Goal: Information Seeking & Learning: Learn about a topic

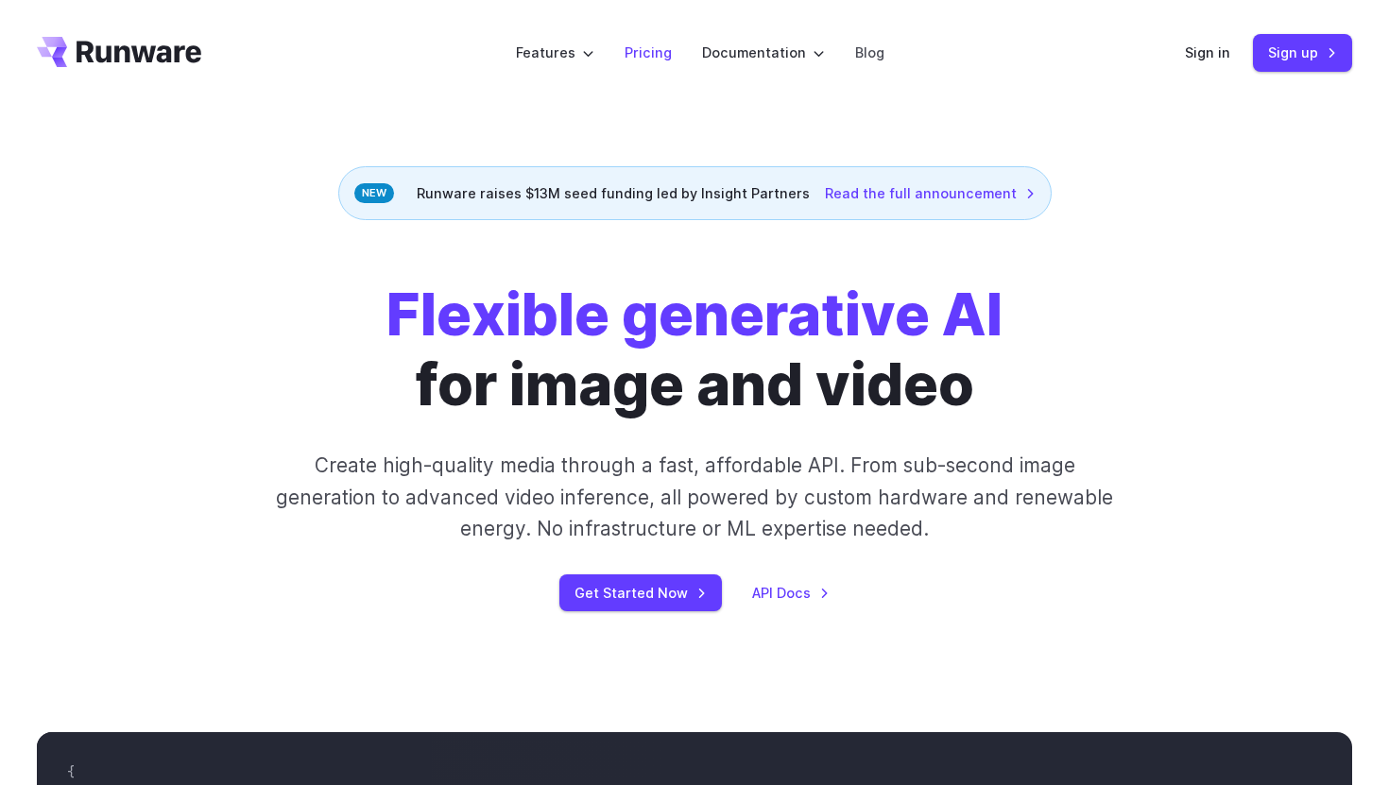
click at [646, 50] on link "Pricing" at bounding box center [648, 53] width 47 height 22
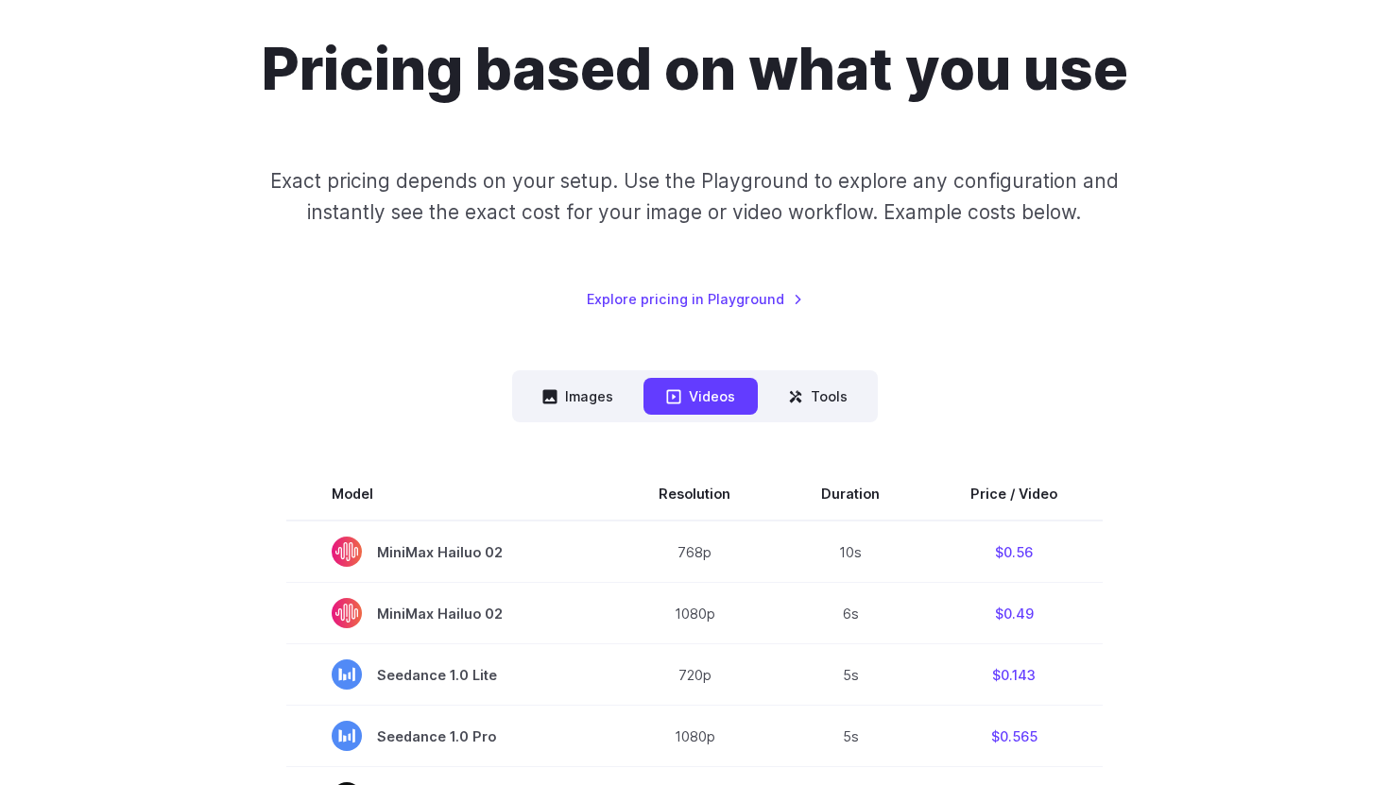
scroll to position [261, 0]
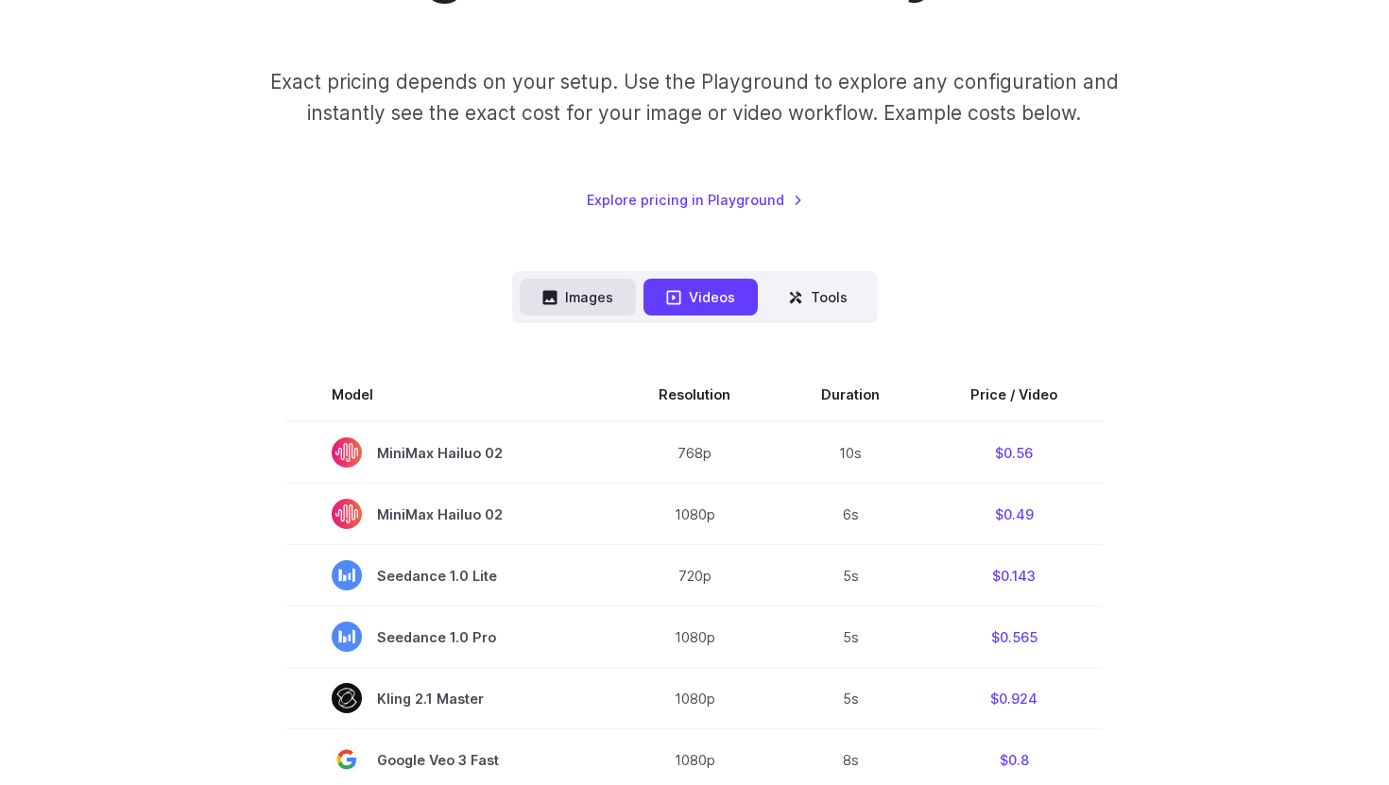
click at [602, 301] on button "Images" at bounding box center [578, 297] width 116 height 37
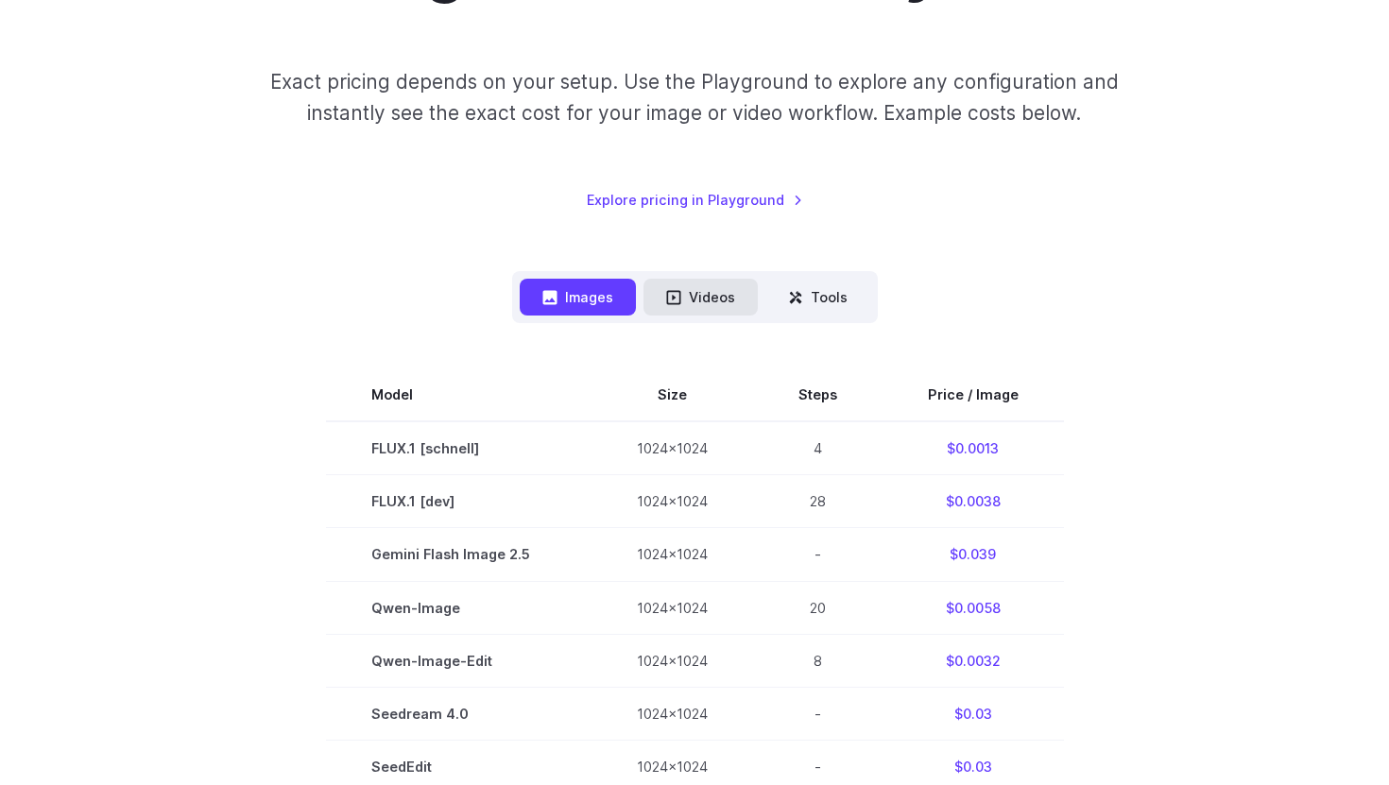
click at [713, 300] on button "Videos" at bounding box center [701, 297] width 114 height 37
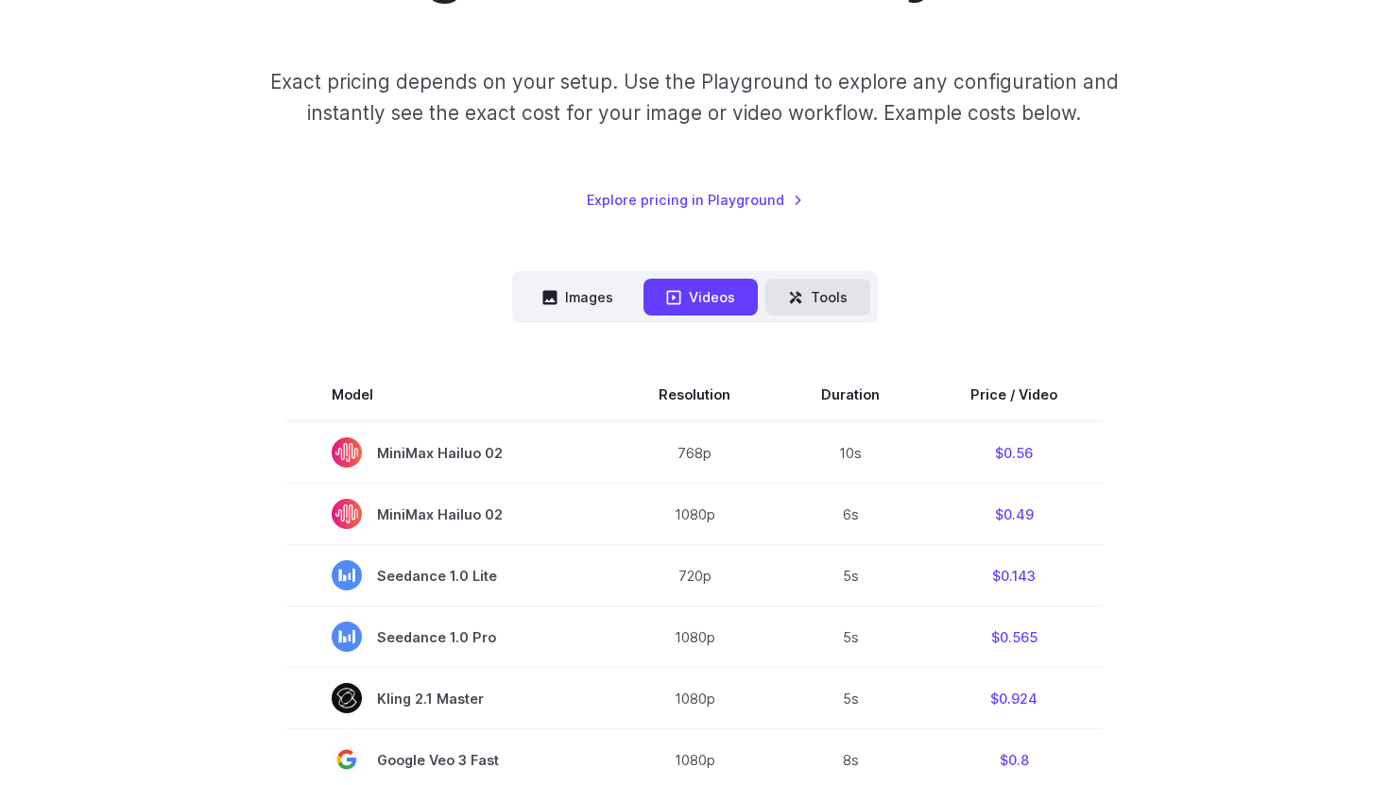
click at [832, 300] on button "Tools" at bounding box center [818, 297] width 105 height 37
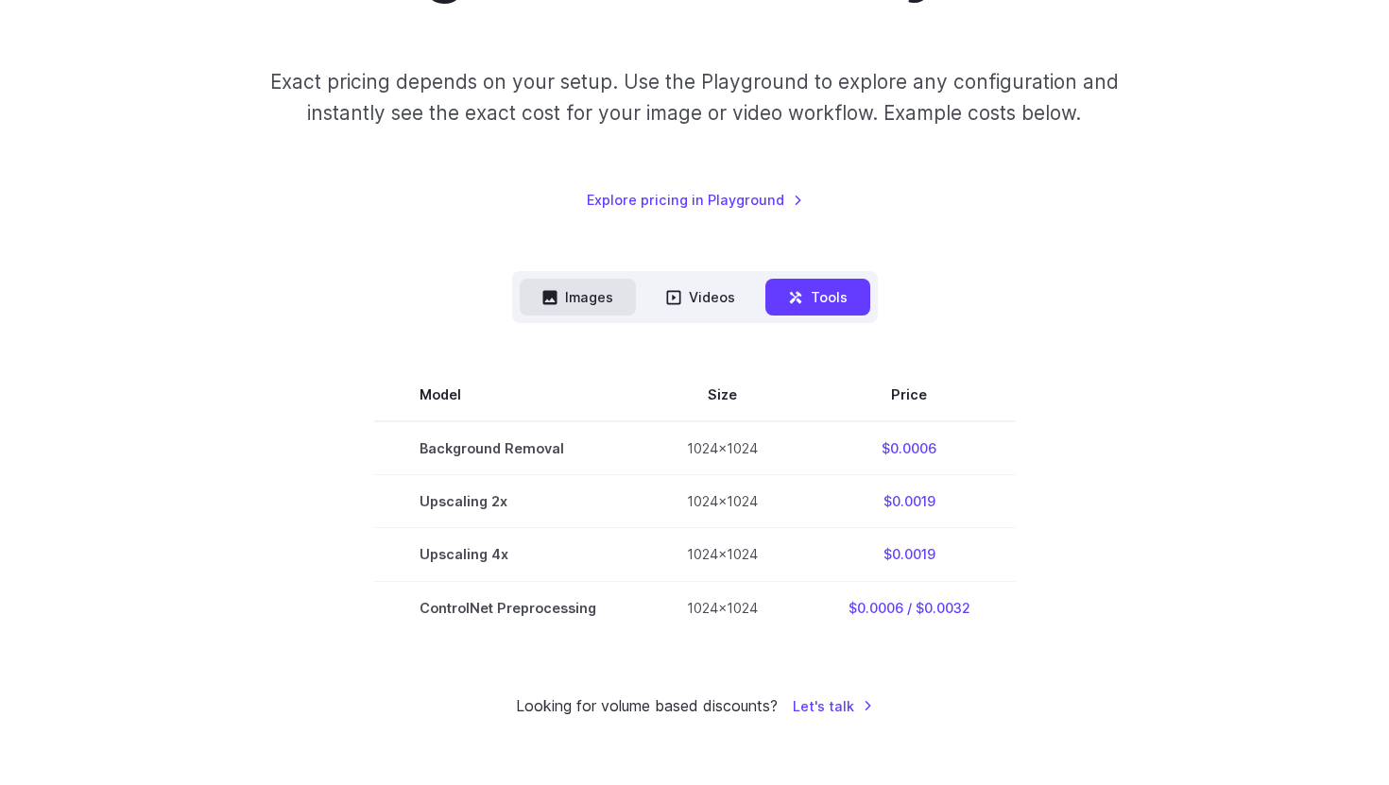
click at [601, 300] on button "Images" at bounding box center [578, 297] width 116 height 37
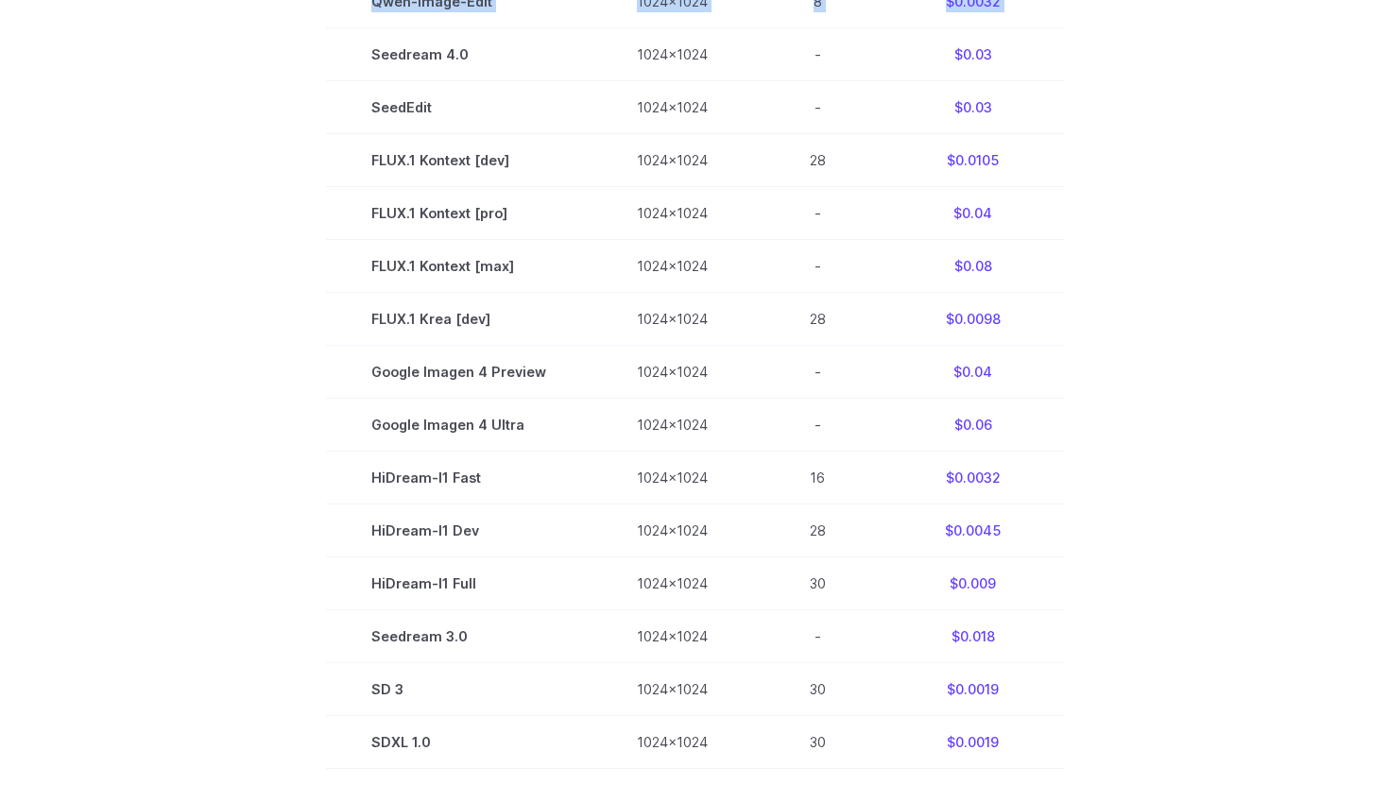
scroll to position [0, 0]
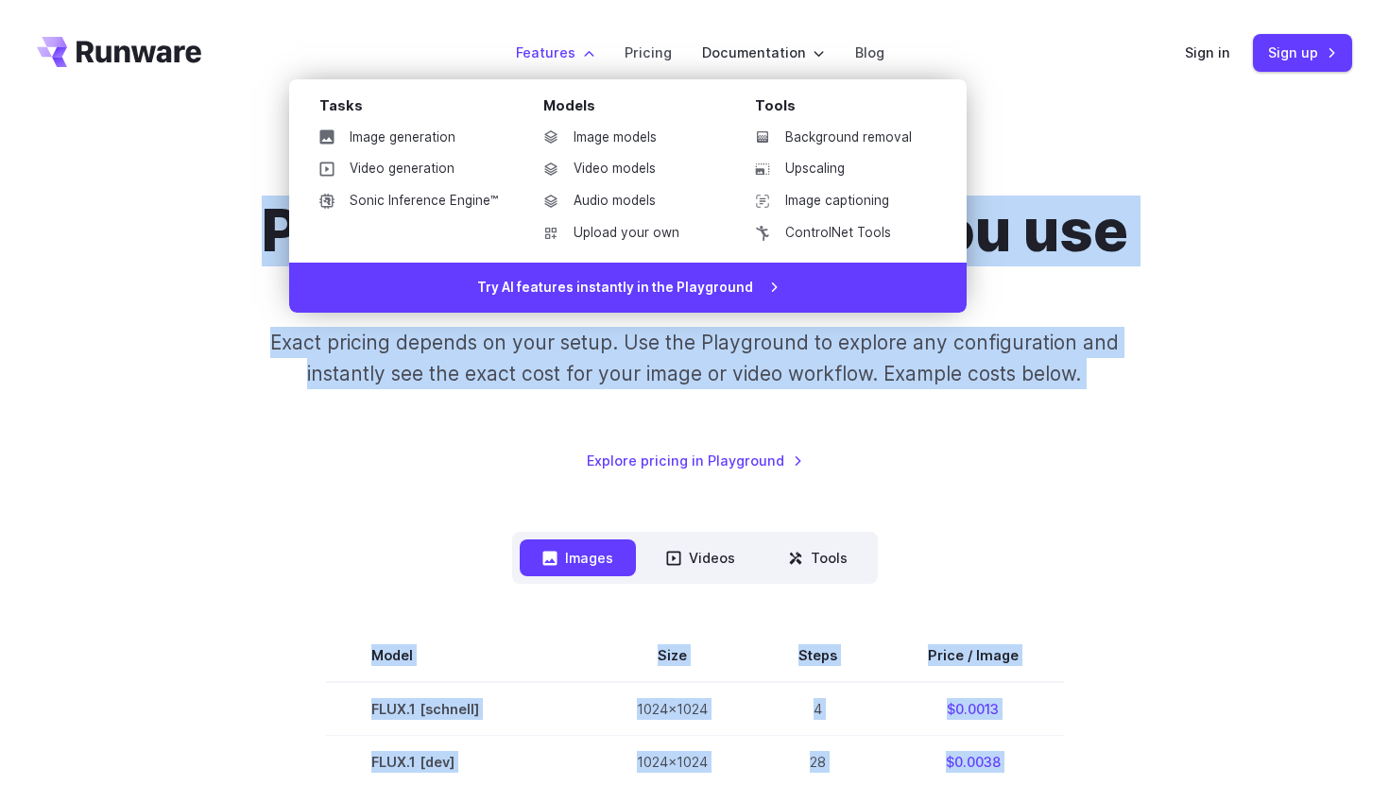
drag, startPoint x: 356, startPoint y: 48, endPoint x: 609, endPoint y: 54, distance: 252.4
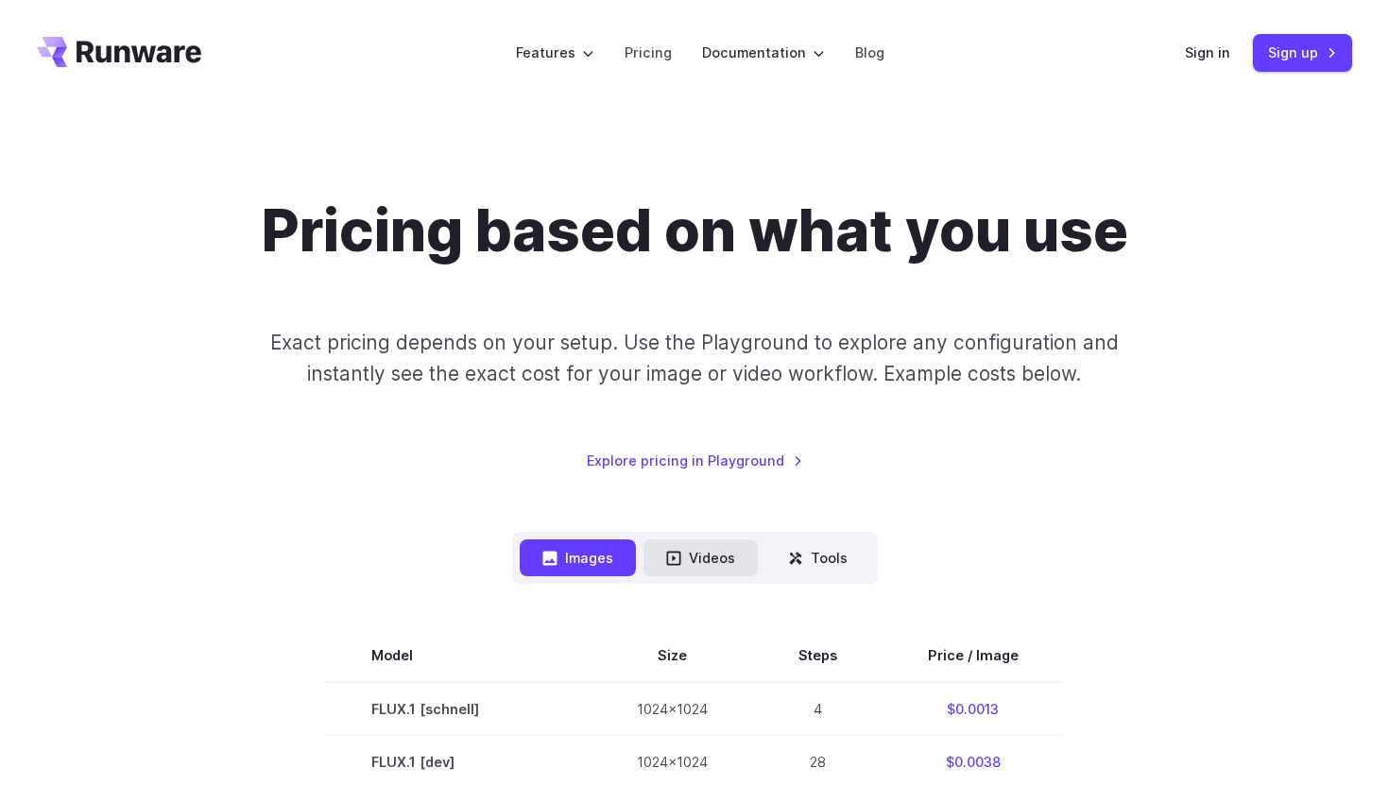
click at [691, 560] on button "Videos" at bounding box center [701, 558] width 114 height 37
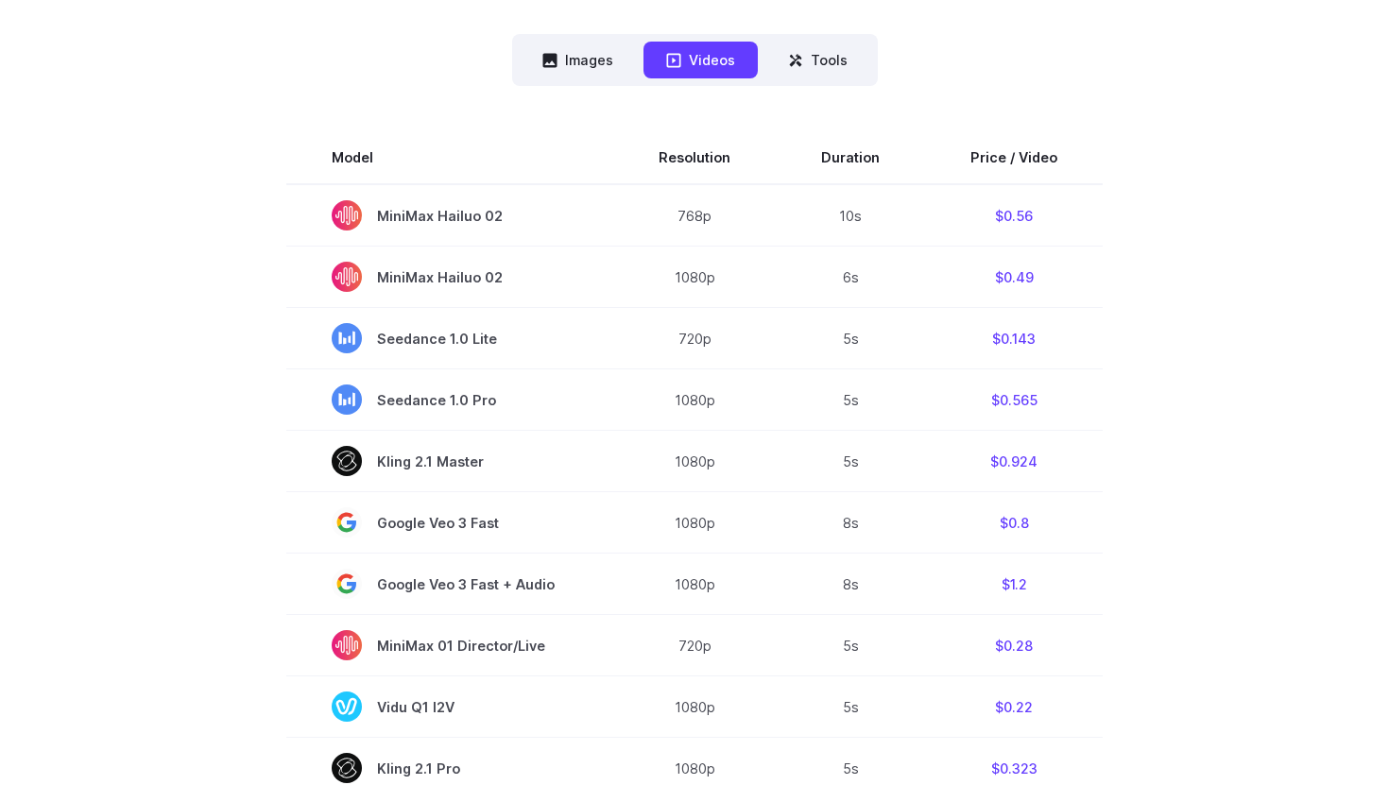
scroll to position [491, 0]
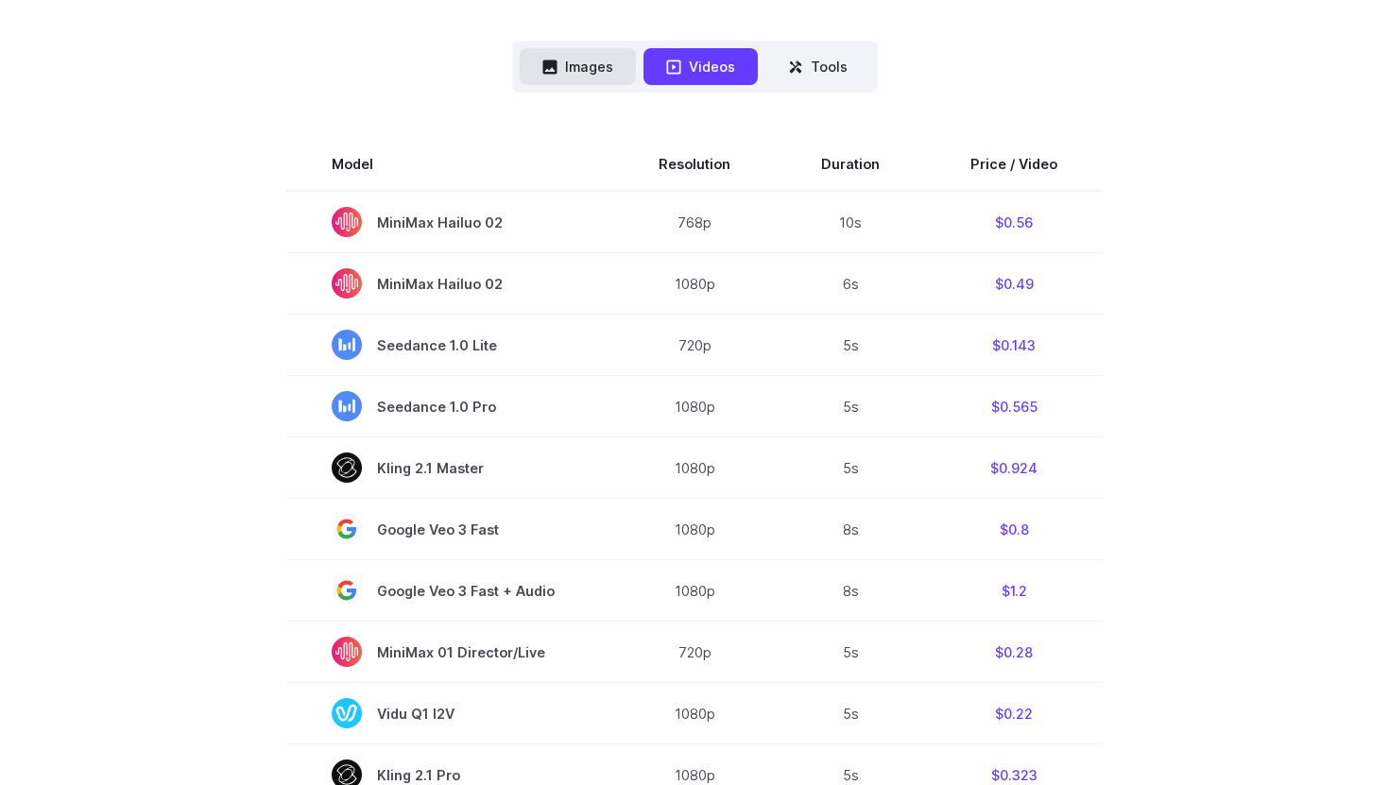
click at [589, 61] on button "Images" at bounding box center [578, 66] width 116 height 37
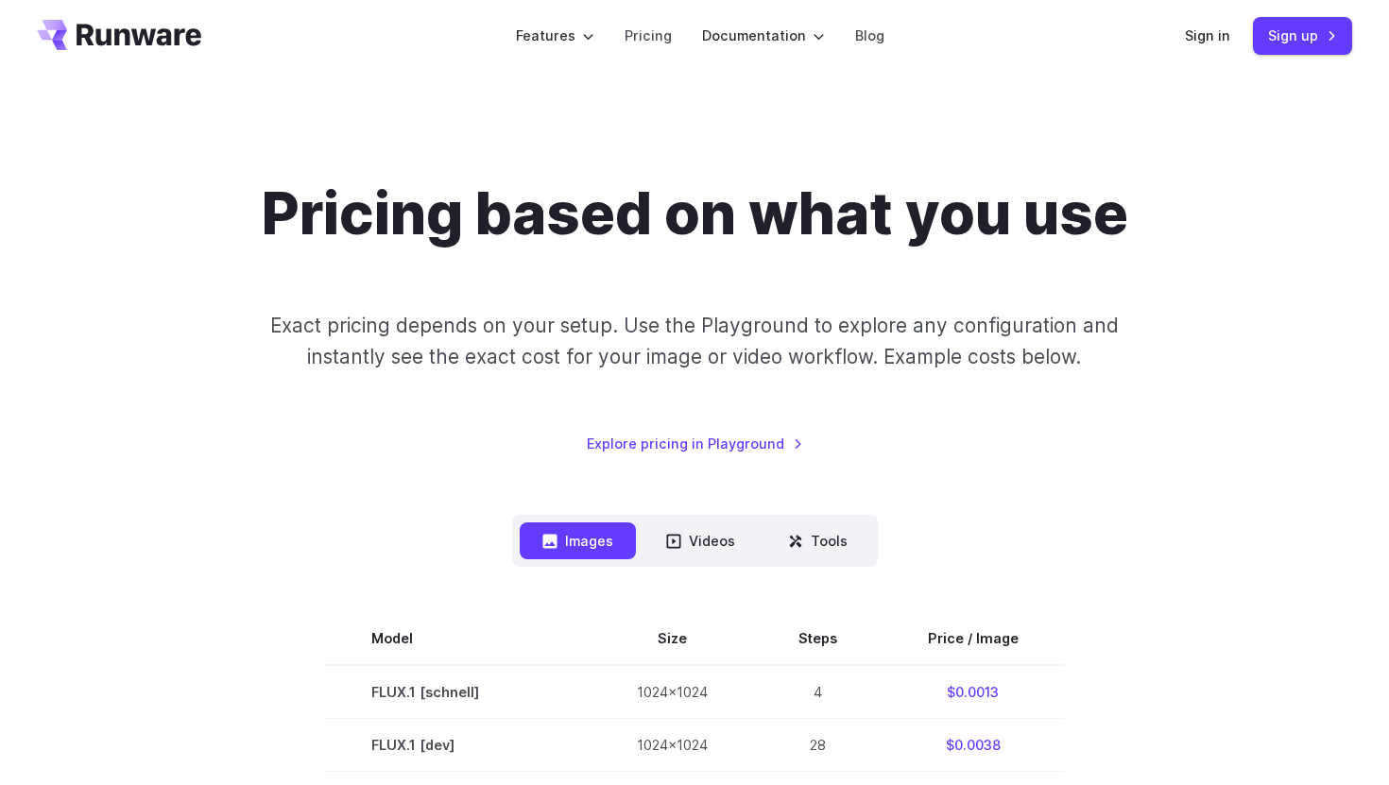
scroll to position [0, 0]
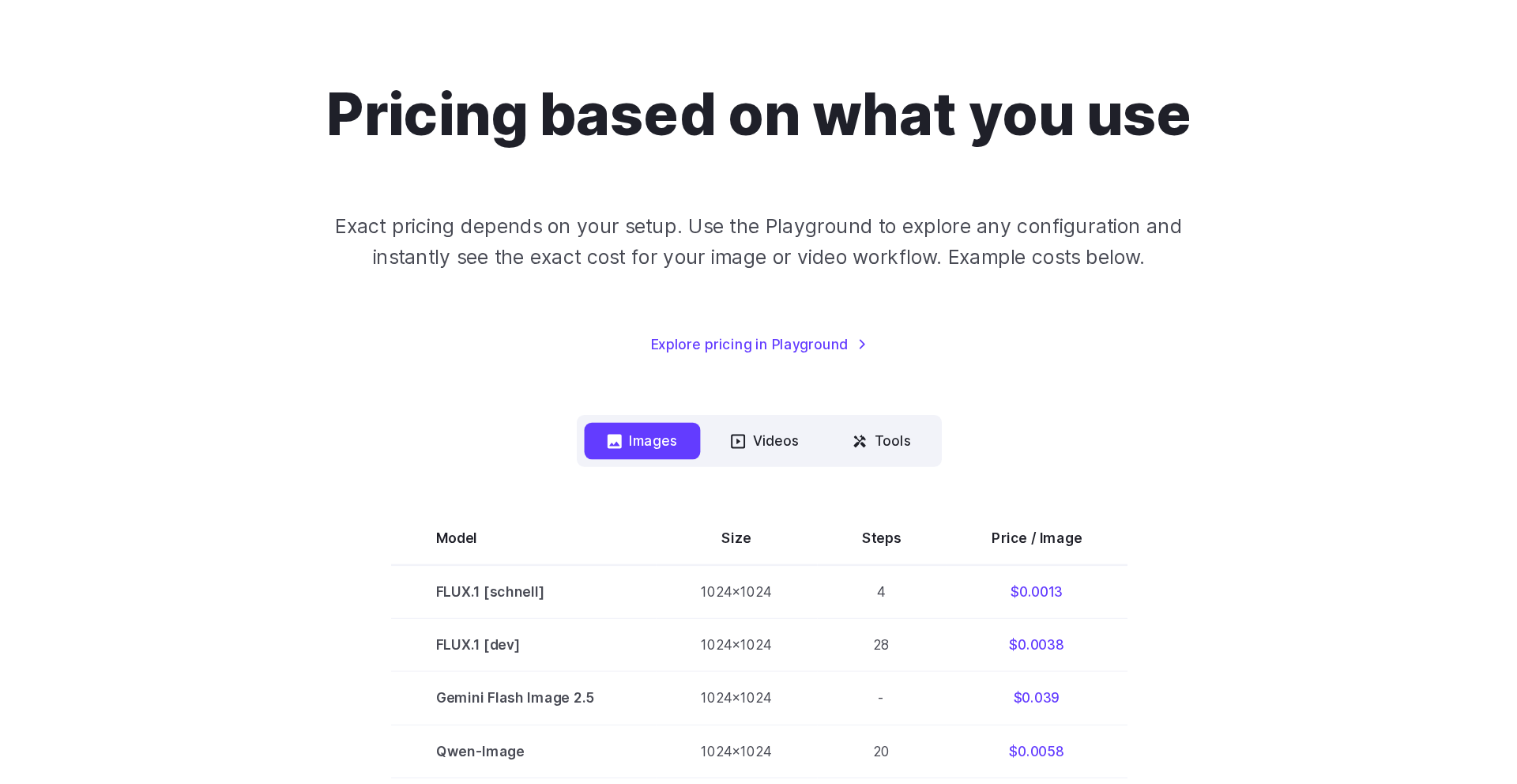
scroll to position [84, 0]
